Goal: Task Accomplishment & Management: Complete application form

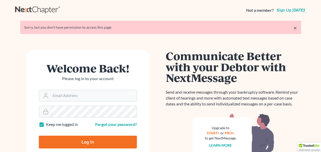
type input "[PERSON_NAME][EMAIL_ADDRESS][DOMAIN_NAME]"
click at [77, 145] on input "Log In" at bounding box center [88, 141] width 98 height 13
type input "Thinking..."
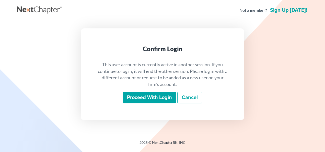
click at [148, 104] on div "This user account is currently active in another session. If you continue to lo…" at bounding box center [162, 82] width 139 height 50
click at [149, 101] on input "Proceed with login" at bounding box center [149, 98] width 53 height 12
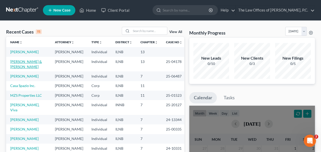
click at [21, 67] on link "[PERSON_NAME] & [PERSON_NAME]" at bounding box center [26, 63] width 32 height 9
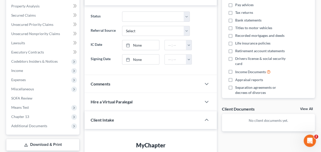
scroll to position [97, 0]
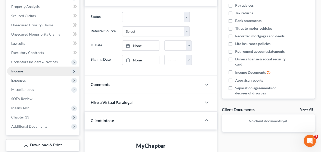
click at [19, 72] on span "Income" at bounding box center [17, 71] width 12 height 4
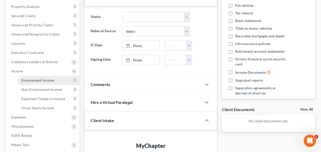
click at [43, 79] on span "Employment Income" at bounding box center [37, 80] width 33 height 4
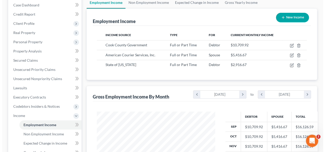
scroll to position [47, 0]
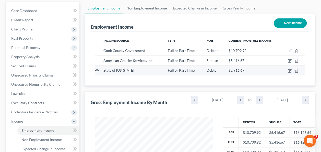
click at [149, 67] on td "State of [US_STATE]" at bounding box center [131, 70] width 64 height 10
click at [289, 70] on icon "button" at bounding box center [290, 71] width 4 height 4
select select "0"
select select "14"
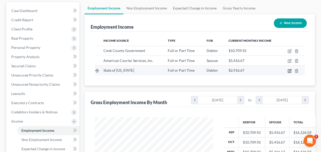
select select "0"
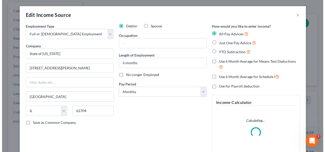
scroll to position [91, 130]
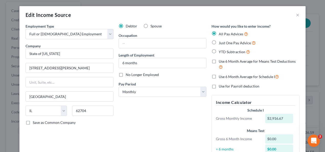
click at [150, 24] on label "Spouse" at bounding box center [155, 25] width 11 height 5
click at [152, 24] on input "Spouse" at bounding box center [153, 24] width 3 height 3
radio input "true"
click at [219, 43] on label "Just One Pay Advice" at bounding box center [237, 43] width 37 height 6
click at [221, 43] on input "Just One Pay Advice" at bounding box center [222, 41] width 3 height 3
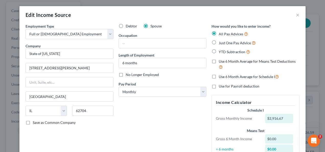
radio input "true"
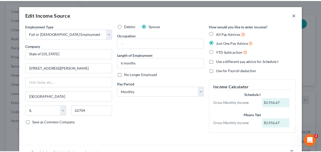
scroll to position [26, 0]
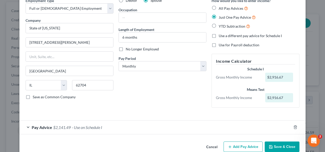
click at [294, 16] on div "All Pay Advices Just One Pay Advice YTD Subtraction" at bounding box center [255, 17] width 88 height 24
click at [278, 146] on button "Save & Close" at bounding box center [282, 146] width 35 height 11
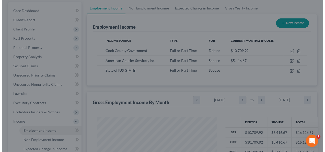
scroll to position [255268, 255231]
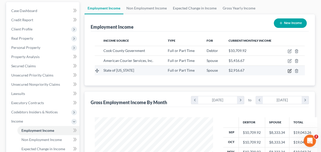
click at [289, 70] on icon "button" at bounding box center [290, 71] width 4 height 4
select select "0"
select select "14"
select select "0"
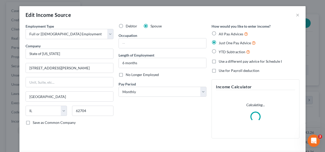
scroll to position [91, 130]
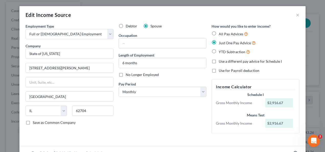
click at [219, 33] on label "All Pay Advices" at bounding box center [233, 34] width 29 height 6
click at [221, 33] on input "All Pay Advices" at bounding box center [222, 32] width 3 height 3
radio input "true"
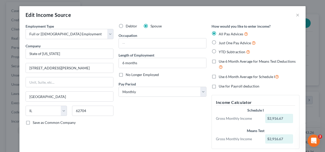
scroll to position [26, 0]
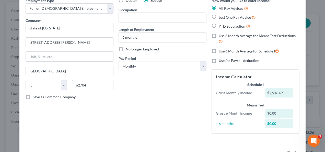
click at [219, 50] on label "Use 6 Month Average for Schedule I" at bounding box center [249, 51] width 60 height 6
click at [221, 50] on input "Use 6 Month Average for Schedule I" at bounding box center [222, 49] width 3 height 3
checkbox input "true"
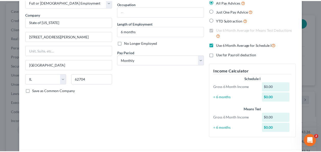
scroll to position [72, 0]
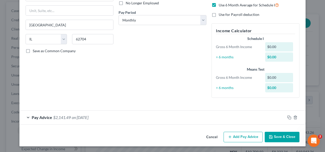
click at [273, 138] on button "Save & Close" at bounding box center [282, 137] width 35 height 11
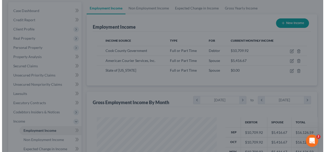
scroll to position [255268, 255231]
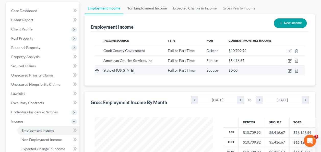
click at [292, 70] on td at bounding box center [292, 70] width 23 height 10
click at [289, 72] on icon "button" at bounding box center [290, 71] width 4 height 4
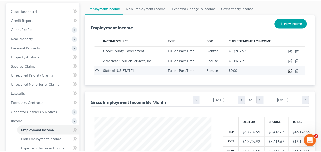
scroll to position [91, 130]
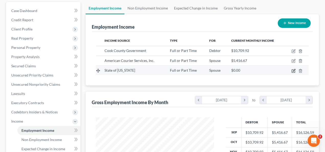
select select "0"
select select "14"
select select "0"
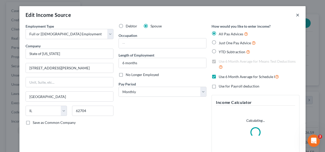
click at [296, 15] on button "×" at bounding box center [298, 15] width 4 height 6
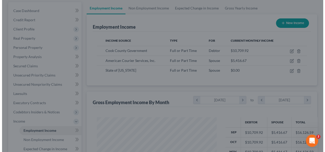
scroll to position [255268, 255231]
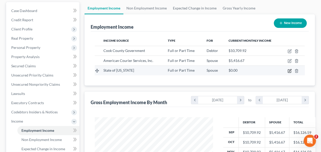
click at [289, 71] on icon "button" at bounding box center [290, 70] width 2 height 2
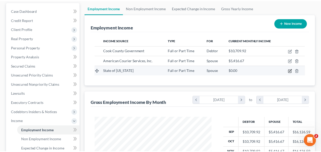
scroll to position [91, 130]
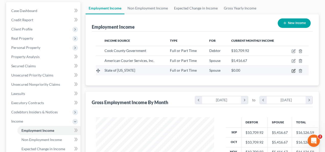
select select "0"
select select "14"
select select "0"
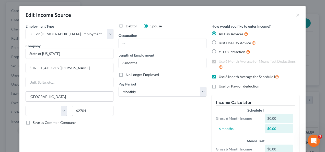
click at [50, 133] on div "Employment Type * Select Full or [DEMOGRAPHIC_DATA] Employment Self Employment …" at bounding box center [69, 98] width 93 height 150
click at [296, 15] on button "×" at bounding box center [298, 15] width 4 height 6
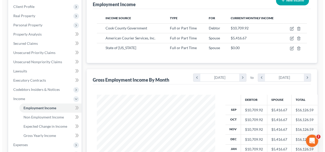
scroll to position [55, 0]
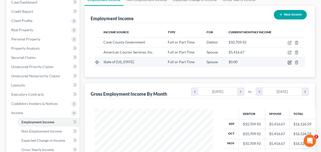
click at [290, 62] on icon "button" at bounding box center [290, 62] width 2 height 2
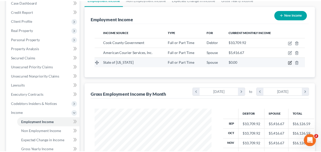
scroll to position [91, 130]
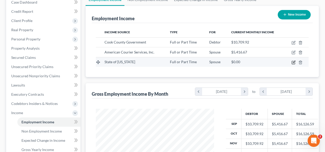
select select "0"
select select "14"
select select "0"
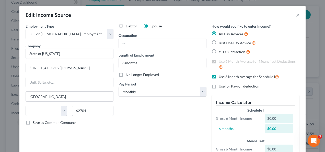
click at [296, 16] on button "×" at bounding box center [298, 15] width 4 height 6
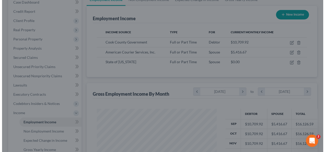
scroll to position [255268, 255231]
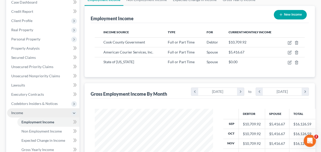
click at [16, 112] on span "Income" at bounding box center [17, 112] width 12 height 4
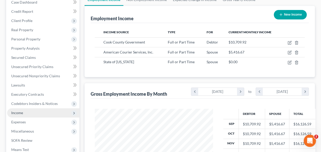
click at [23, 115] on span "Income" at bounding box center [43, 112] width 72 height 9
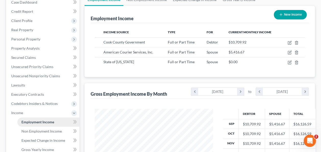
click at [42, 123] on span "Employment Income" at bounding box center [37, 122] width 33 height 4
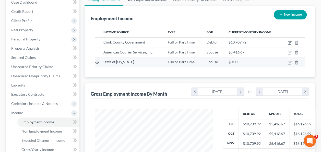
click at [289, 61] on icon "button" at bounding box center [290, 62] width 4 height 4
select select "0"
select select "14"
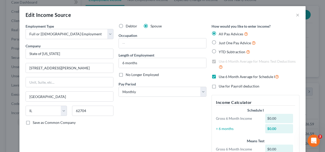
click at [187, 0] on div "Edit Income Source × Employment Type * Select Full or [DEMOGRAPHIC_DATA] Employ…" at bounding box center [162, 76] width 325 height 152
drag, startPoint x: 210, startPoint y: 35, endPoint x: 214, endPoint y: 42, distance: 8.6
click at [219, 35] on label "All Pay Advices" at bounding box center [233, 34] width 29 height 6
click at [221, 34] on input "All Pay Advices" at bounding box center [222, 32] width 3 height 3
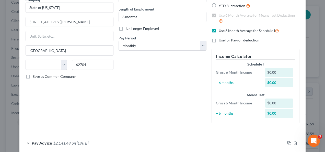
scroll to position [72, 0]
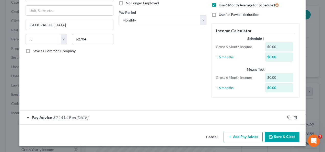
drag, startPoint x: 323, startPoint y: 108, endPoint x: 3, endPoint y: 5, distance: 335.6
click at [25, 117] on div "Pay Advice $2,141.49 on [DATE]" at bounding box center [152, 117] width 266 height 14
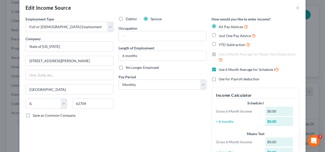
scroll to position [6, 0]
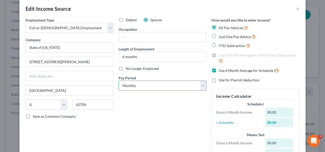
click at [202, 87] on select "Select Monthly Twice Monthly Every Other Week Weekly" at bounding box center [162, 85] width 88 height 10
select select "1"
click at [118, 80] on select "Select Monthly Twice Monthly Every Other Week Weekly" at bounding box center [162, 85] width 88 height 10
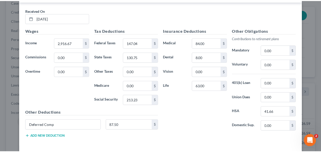
scroll to position [215, 0]
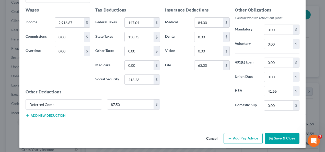
click at [278, 140] on button "Save & Close" at bounding box center [282, 138] width 35 height 11
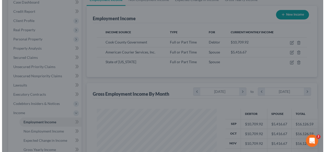
scroll to position [255268, 255231]
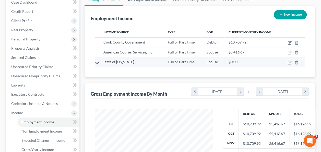
click at [289, 63] on icon "button" at bounding box center [289, 62] width 3 height 3
select select "0"
select select "14"
select select "1"
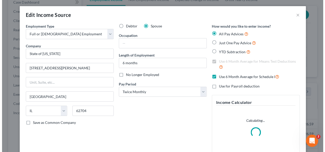
scroll to position [91, 130]
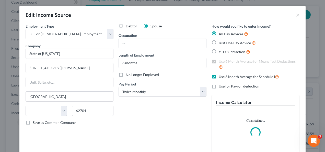
click at [219, 42] on label "Just One Pay Advice" at bounding box center [237, 43] width 37 height 6
click at [221, 42] on input "Just One Pay Advice" at bounding box center [222, 41] width 3 height 3
radio input "true"
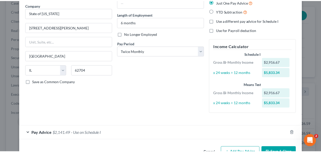
scroll to position [56, 0]
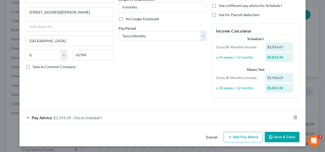
click at [283, 140] on button "Save & Close" at bounding box center [282, 137] width 35 height 11
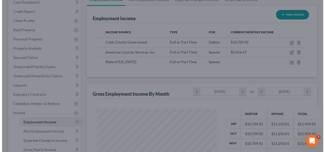
scroll to position [255268, 255231]
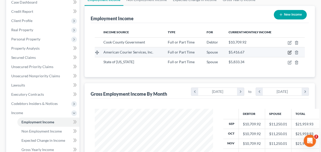
click at [289, 52] on icon "button" at bounding box center [290, 52] width 4 height 4
select select "0"
select select "14"
select select "2"
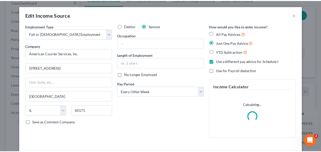
scroll to position [91, 130]
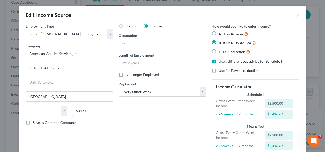
drag, startPoint x: 213, startPoint y: 61, endPoint x: 213, endPoint y: 63, distance: 2.6
click at [219, 61] on label "Use a different pay advice for Schedule I" at bounding box center [250, 61] width 63 height 5
click at [221, 61] on input "Use a different pay advice for Schedule I" at bounding box center [222, 60] width 3 height 3
checkbox input "false"
click at [219, 41] on label "Just One Pay Advice" at bounding box center [237, 43] width 37 height 6
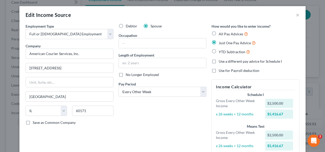
click at [221, 41] on input "Just One Pay Advice" at bounding box center [222, 41] width 3 height 3
click at [296, 15] on button "×" at bounding box center [298, 15] width 4 height 6
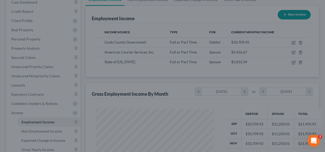
scroll to position [255268, 255231]
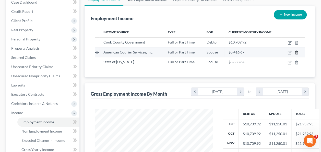
click at [296, 53] on line "button" at bounding box center [296, 52] width 0 height 1
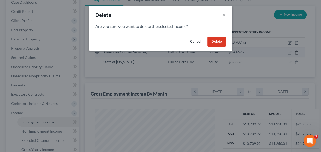
scroll to position [91, 130]
click at [219, 42] on button "Delete" at bounding box center [218, 42] width 19 height 10
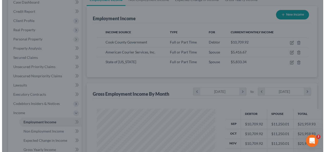
scroll to position [255268, 255231]
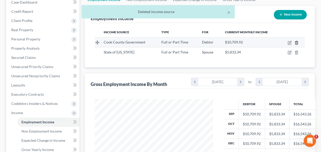
click at [297, 42] on polyline "button" at bounding box center [296, 42] width 3 height 0
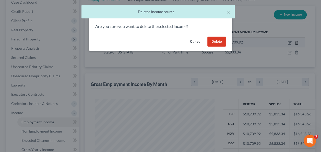
scroll to position [91, 130]
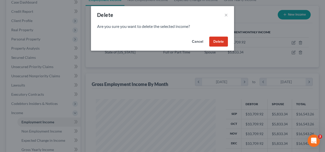
click at [219, 42] on button "Delete" at bounding box center [218, 42] width 19 height 10
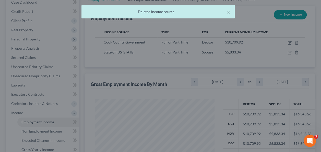
scroll to position [255268, 255231]
